Goal: Task Accomplishment & Management: Use online tool/utility

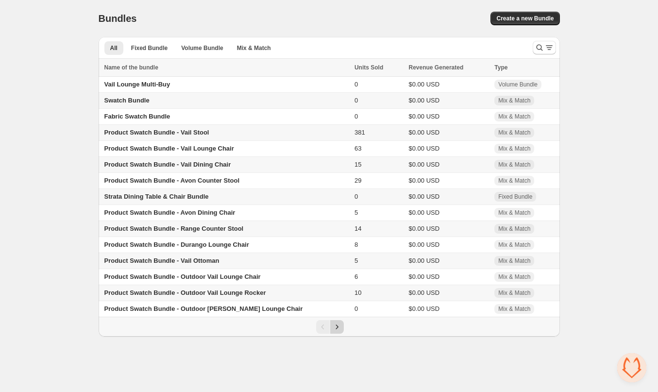
click at [341, 332] on icon "Next" at bounding box center [337, 327] width 10 height 10
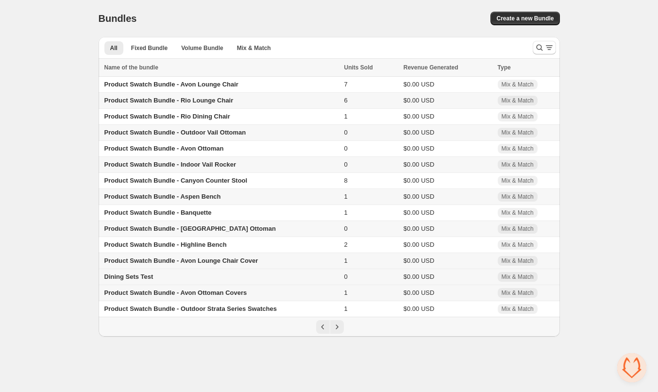
click at [134, 280] on span "Dining Sets Test" at bounding box center [128, 276] width 49 height 7
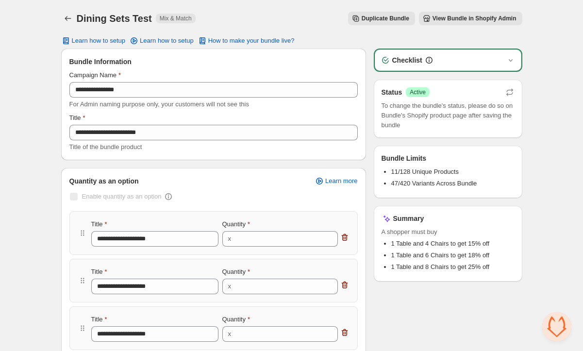
click at [447, 19] on span "View Bundle in Shopify Admin" at bounding box center [475, 19] width 84 height 8
